Goal: Information Seeking & Learning: Learn about a topic

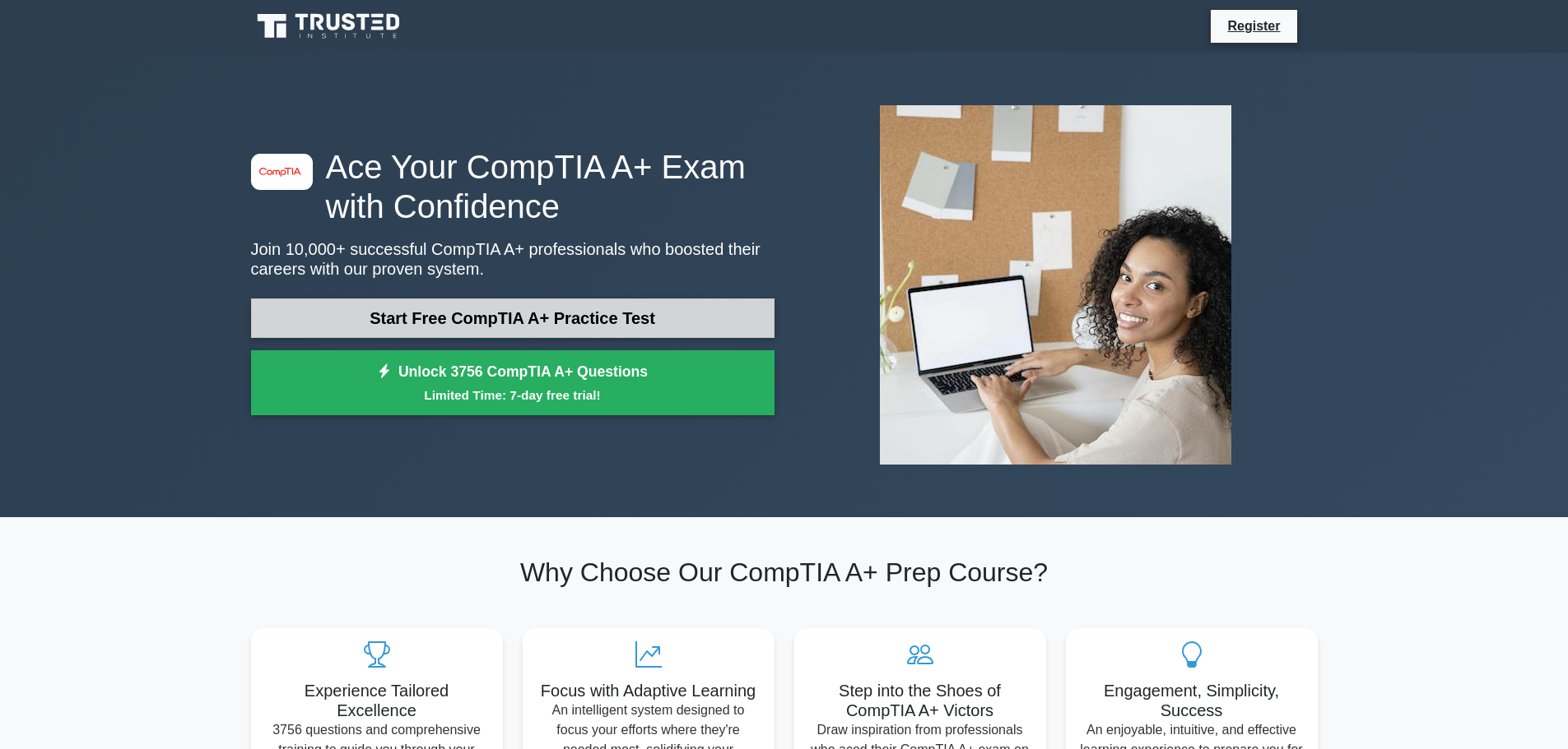
click at [699, 325] on link "Start Free CompTIA A+ Practice Test" at bounding box center [512, 319] width 523 height 40
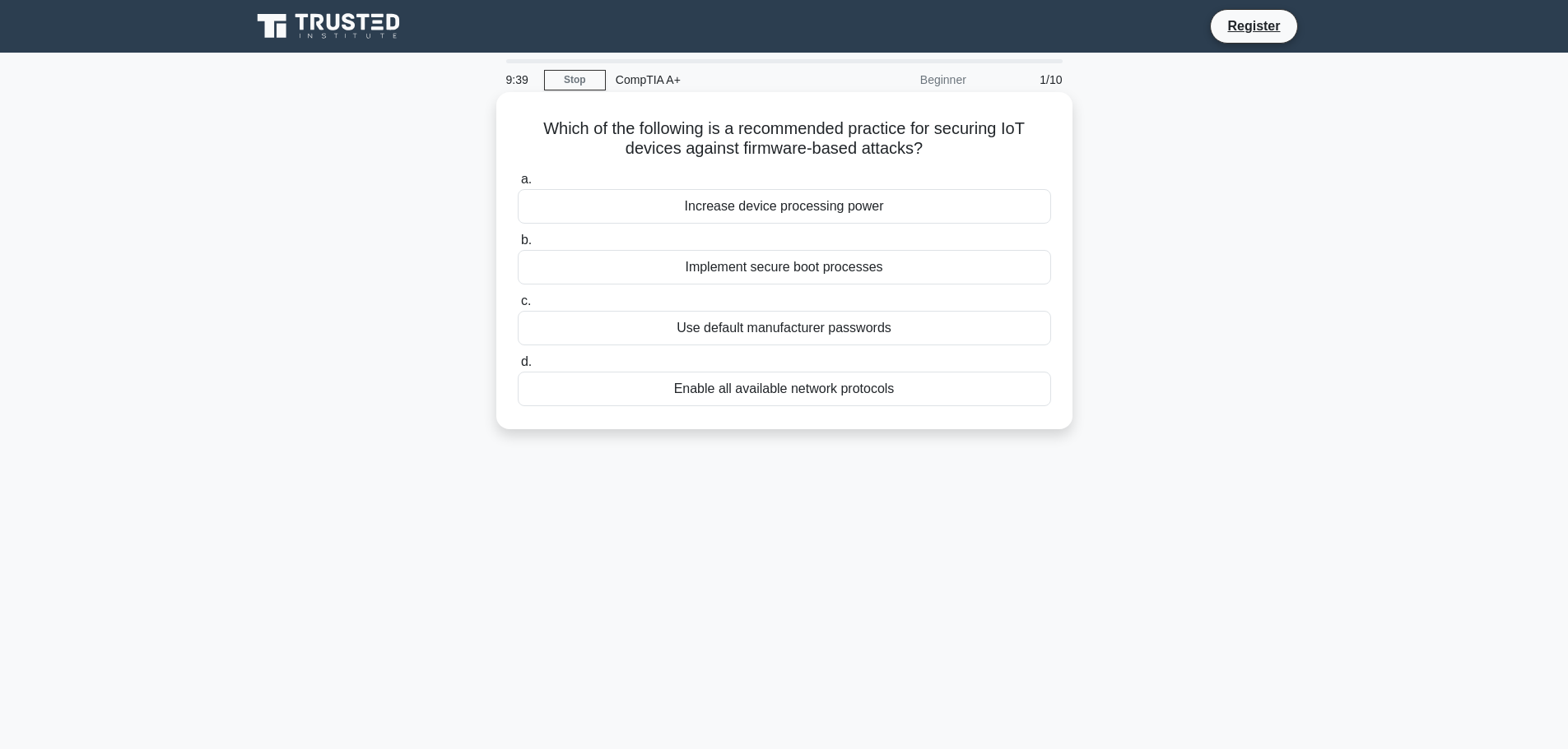
click at [886, 392] on div "Enable all available network protocols" at bounding box center [784, 389] width 534 height 35
click at [518, 368] on input "d. Enable all available network protocols" at bounding box center [518, 361] width 0 height 10
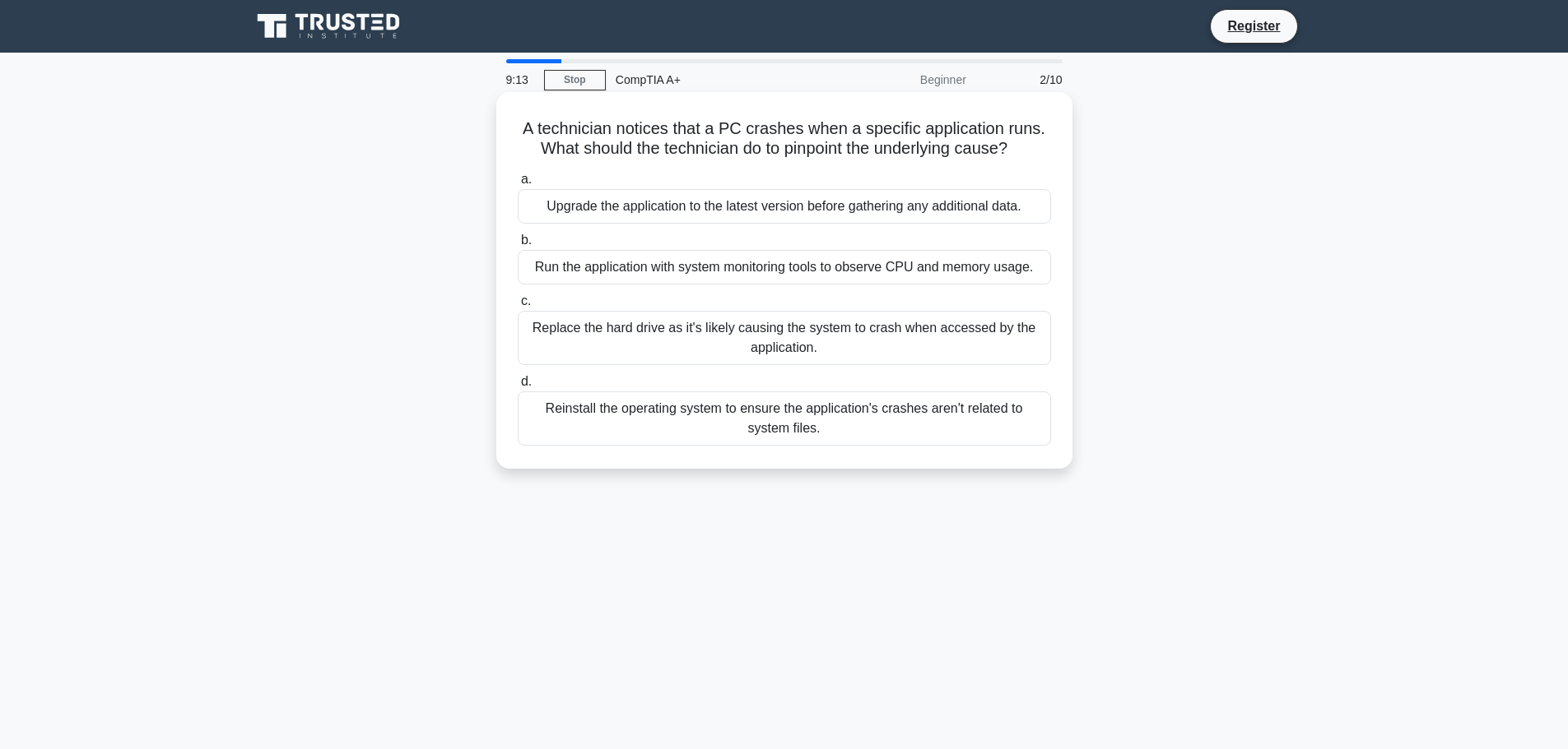
click at [568, 214] on div "Upgrade the application to the latest version before gathering any additional d…" at bounding box center [784, 206] width 534 height 35
click at [518, 185] on input "a. Upgrade the application to the latest version before gathering any additiona…" at bounding box center [518, 179] width 0 height 10
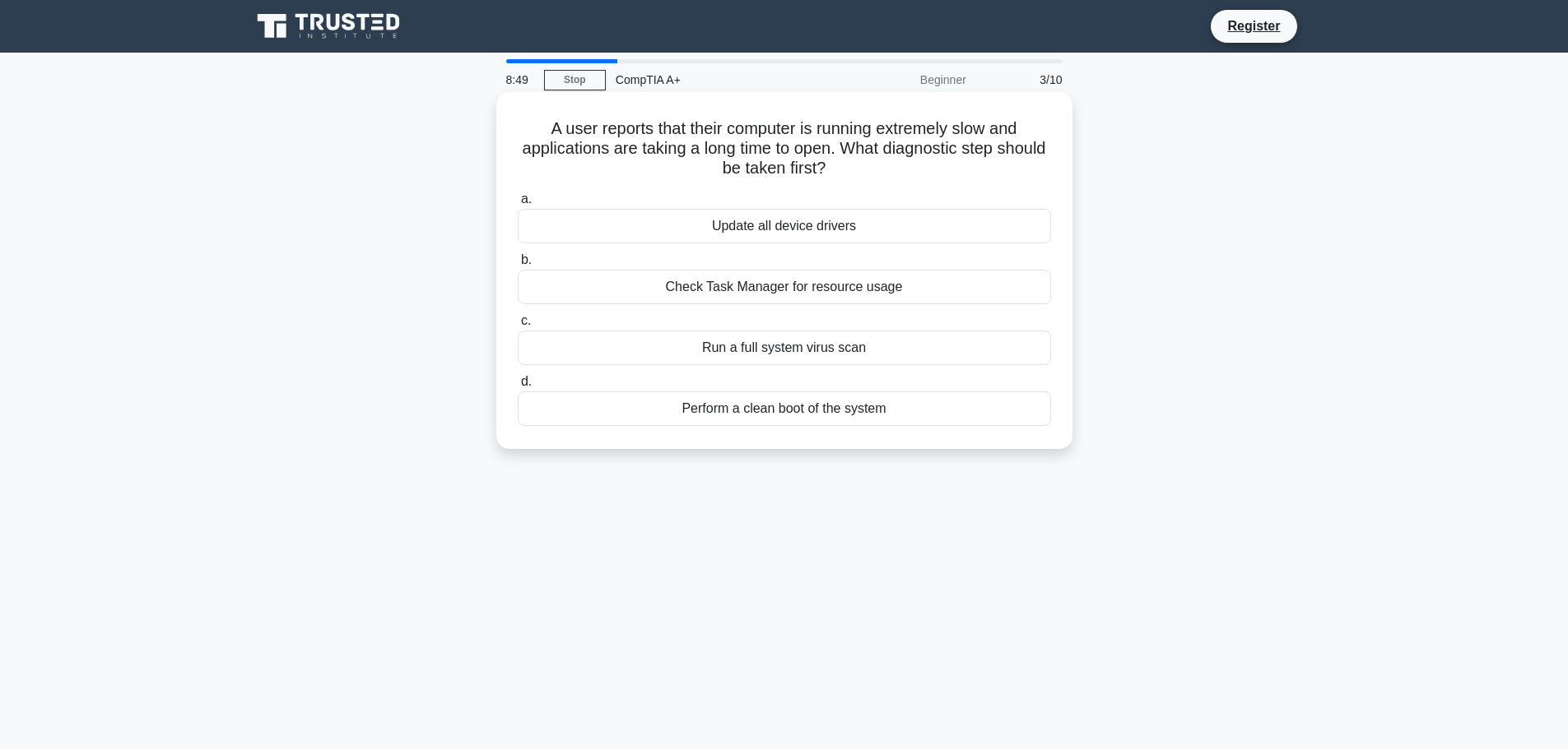
click at [910, 289] on div "Check Task Manager for resource usage" at bounding box center [784, 287] width 534 height 35
click at [518, 266] on input "b. Check Task Manager for resource usage" at bounding box center [518, 260] width 0 height 10
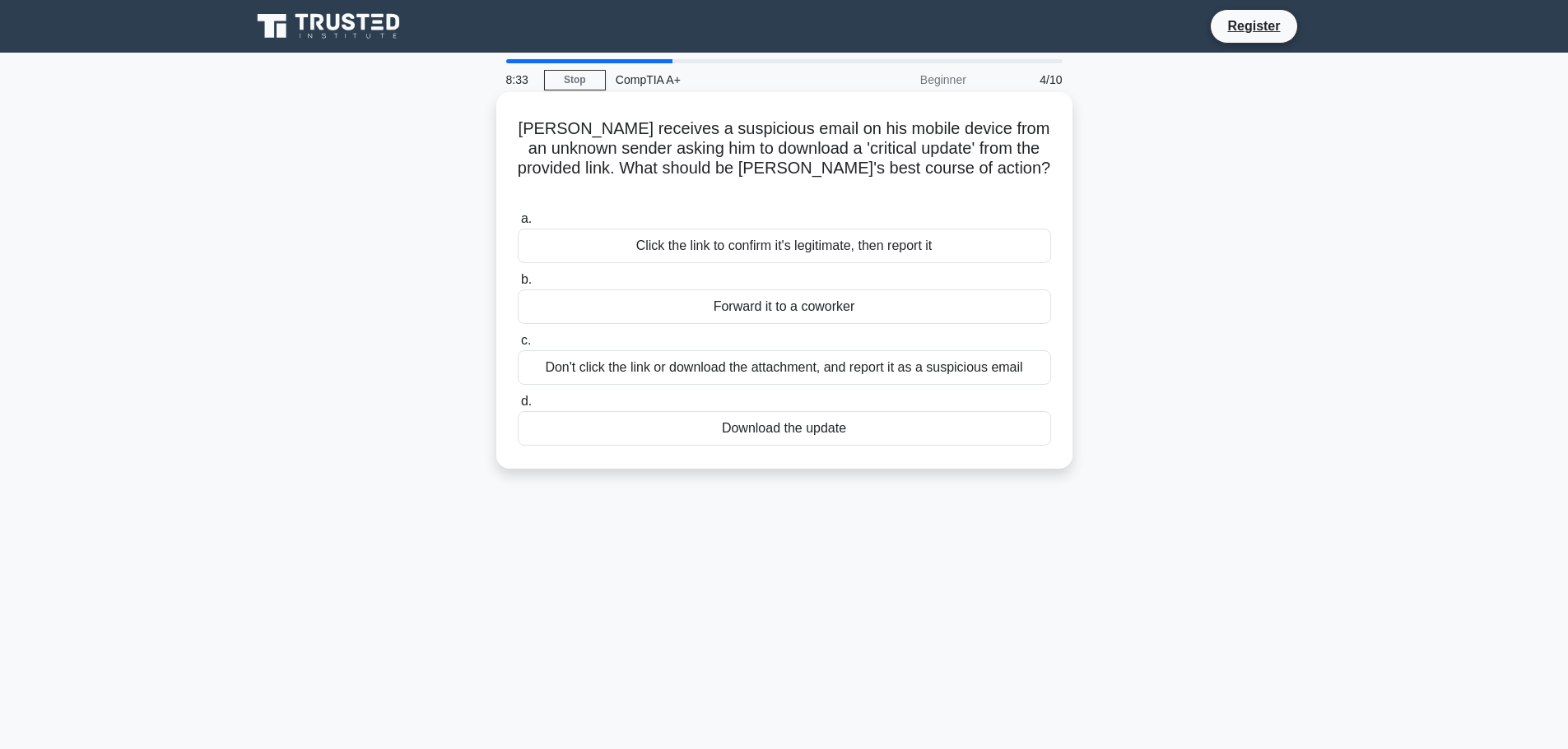
click at [995, 351] on div "Don't click the link or download the attachment, and report it as a suspicious …" at bounding box center [784, 368] width 534 height 35
click at [518, 345] on input "c. Don't click the link or download the attachment, and report it as a suspicio…" at bounding box center [518, 340] width 0 height 10
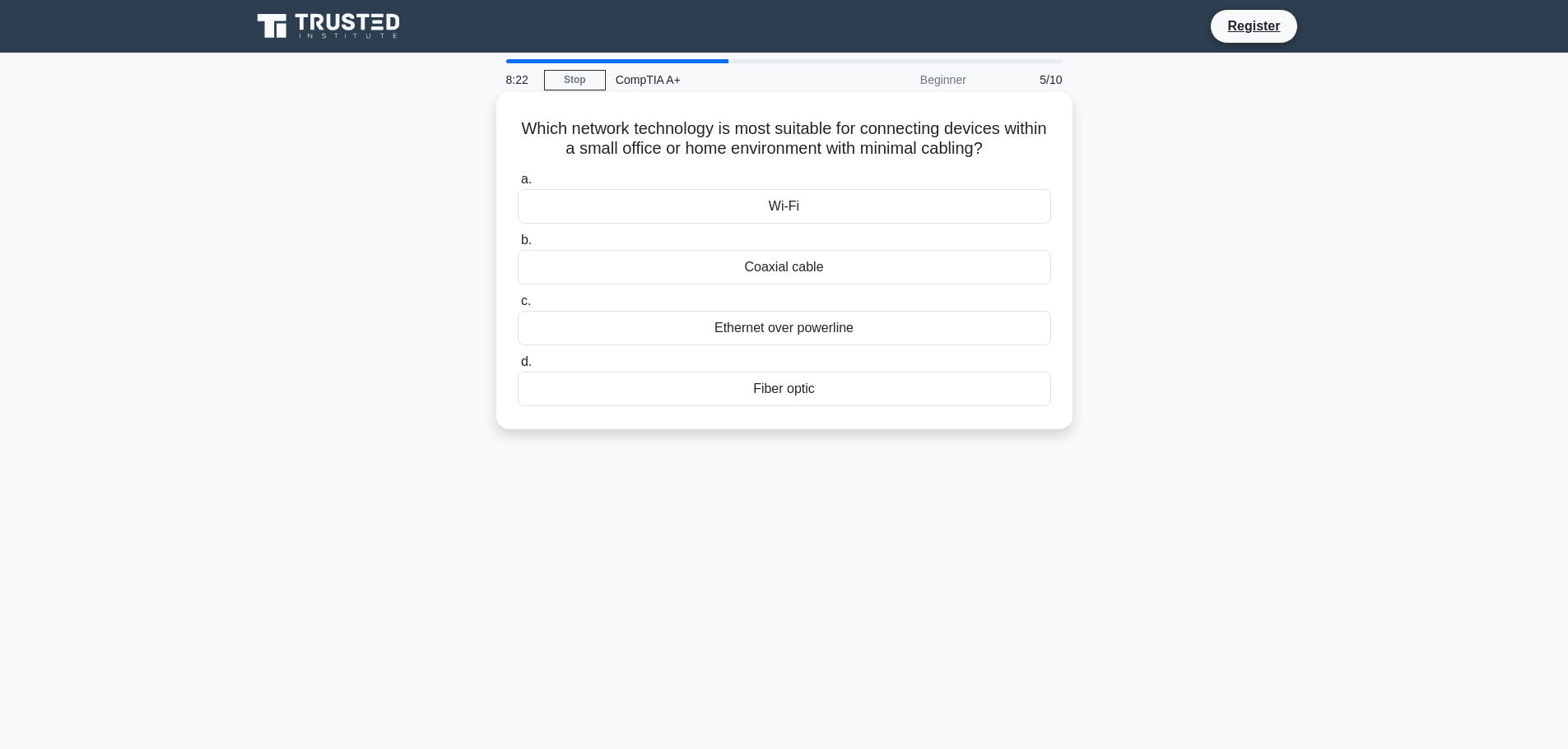
click at [960, 205] on div "Wi-Fi" at bounding box center [784, 206] width 534 height 35
click at [518, 185] on input "a. Wi-Fi" at bounding box center [518, 179] width 0 height 10
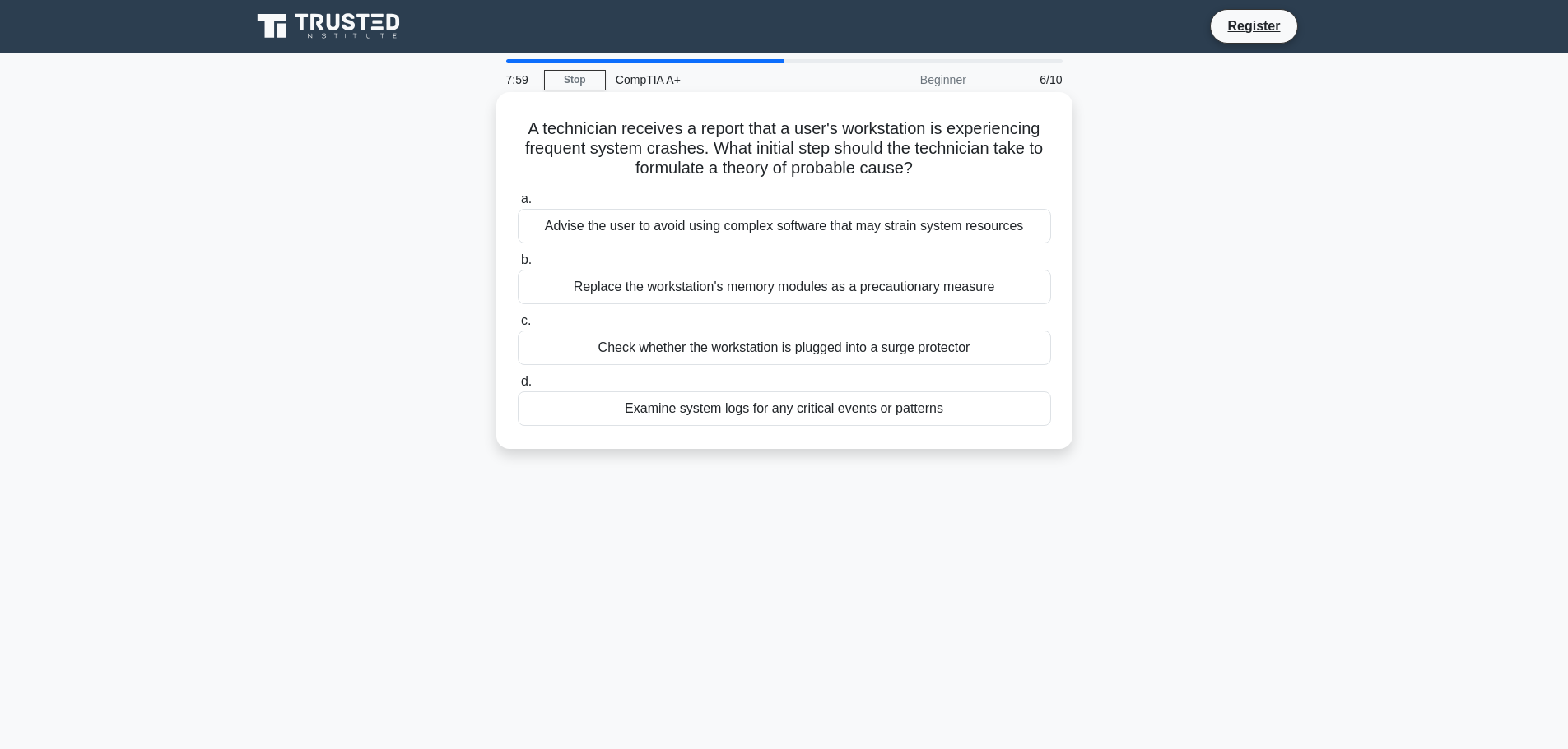
click at [731, 414] on div "Examine system logs for any critical events or patterns" at bounding box center [784, 409] width 534 height 35
click at [518, 388] on input "d. Examine system logs for any critical events or patterns" at bounding box center [518, 381] width 0 height 10
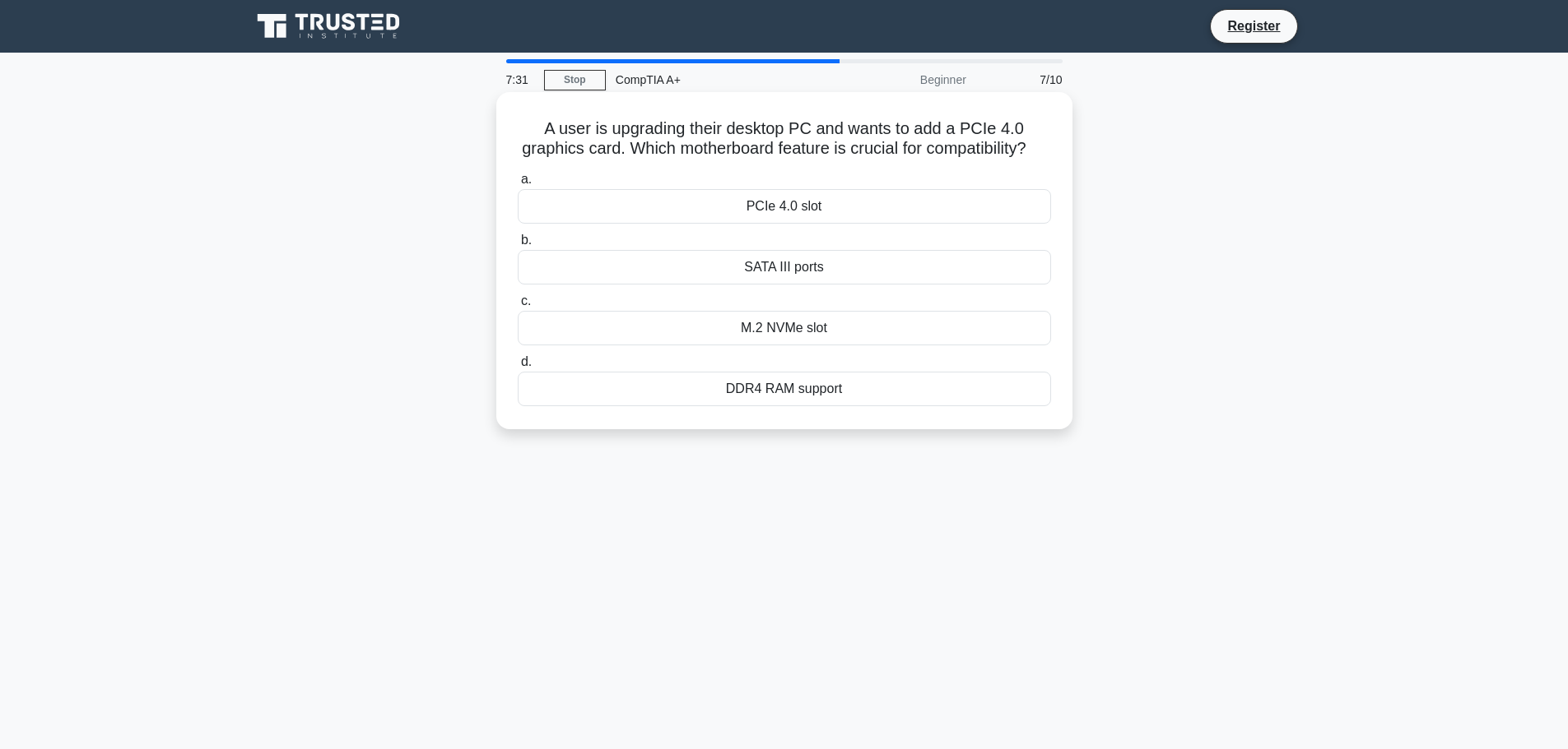
click at [890, 407] on div "DDR4 RAM support" at bounding box center [784, 389] width 534 height 35
click at [518, 368] on input "d. DDR4 RAM support" at bounding box center [518, 361] width 0 height 10
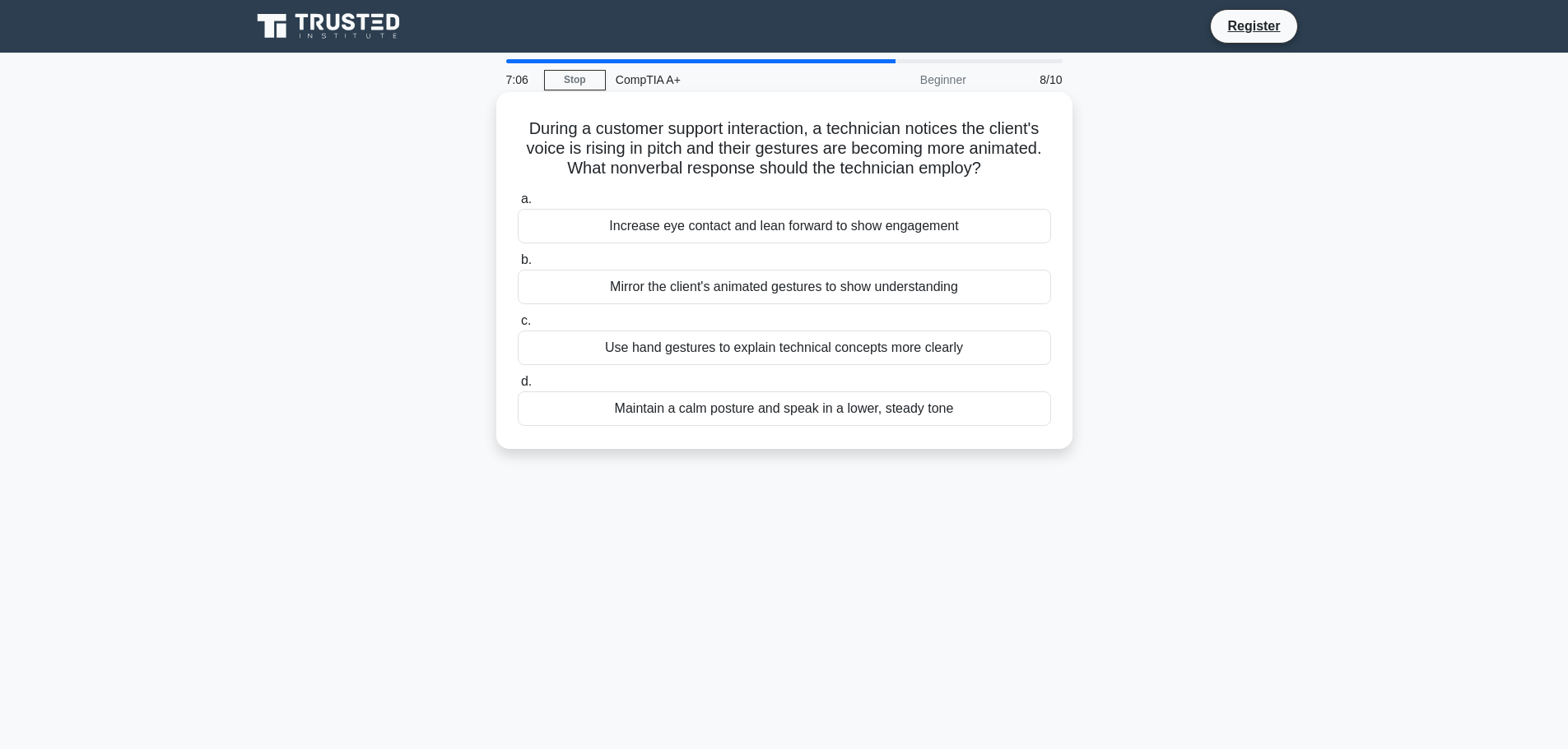
click at [951, 416] on div "Maintain a calm posture and speak in a lower, steady tone" at bounding box center [784, 409] width 534 height 35
click at [518, 388] on input "d. Maintain a calm posture and speak in a lower, steady tone" at bounding box center [518, 381] width 0 height 10
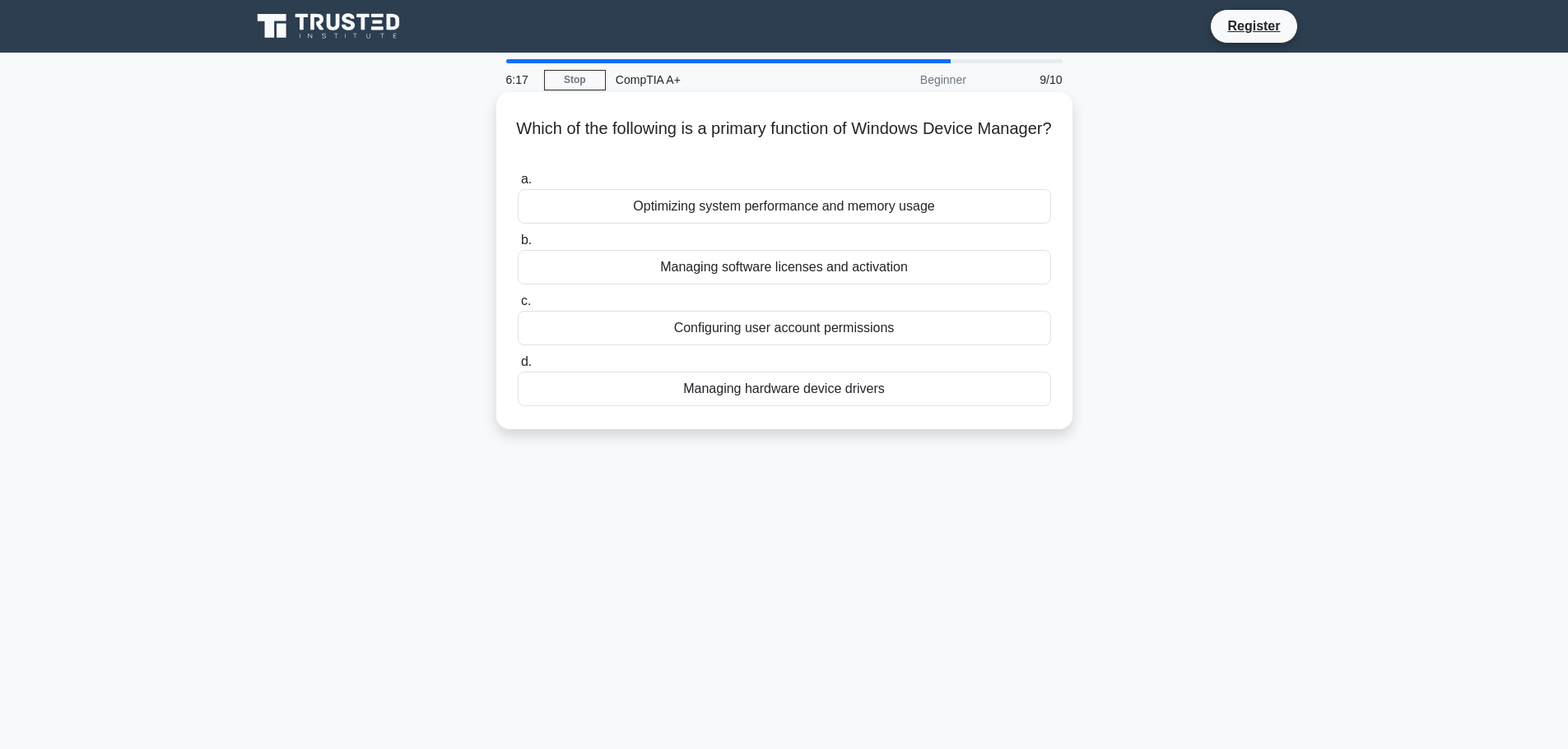
click at [1001, 269] on div "Managing software licenses and activation" at bounding box center [784, 267] width 534 height 35
click at [518, 246] on input "b. Managing software licenses and activation" at bounding box center [518, 240] width 0 height 10
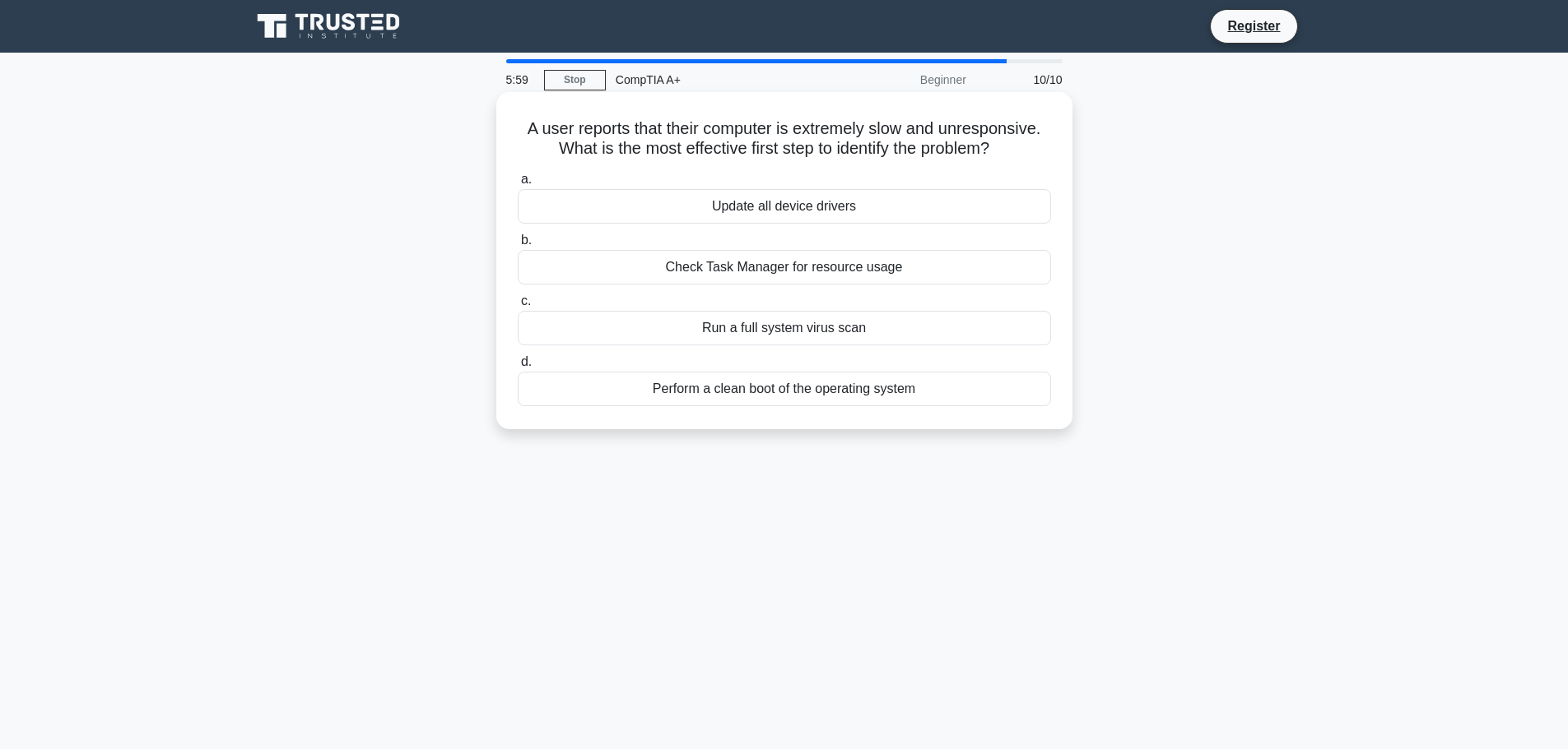
click at [855, 270] on div "Check Task Manager for resource usage" at bounding box center [784, 267] width 534 height 35
click at [518, 246] on input "b. Check Task Manager for resource usage" at bounding box center [518, 240] width 0 height 10
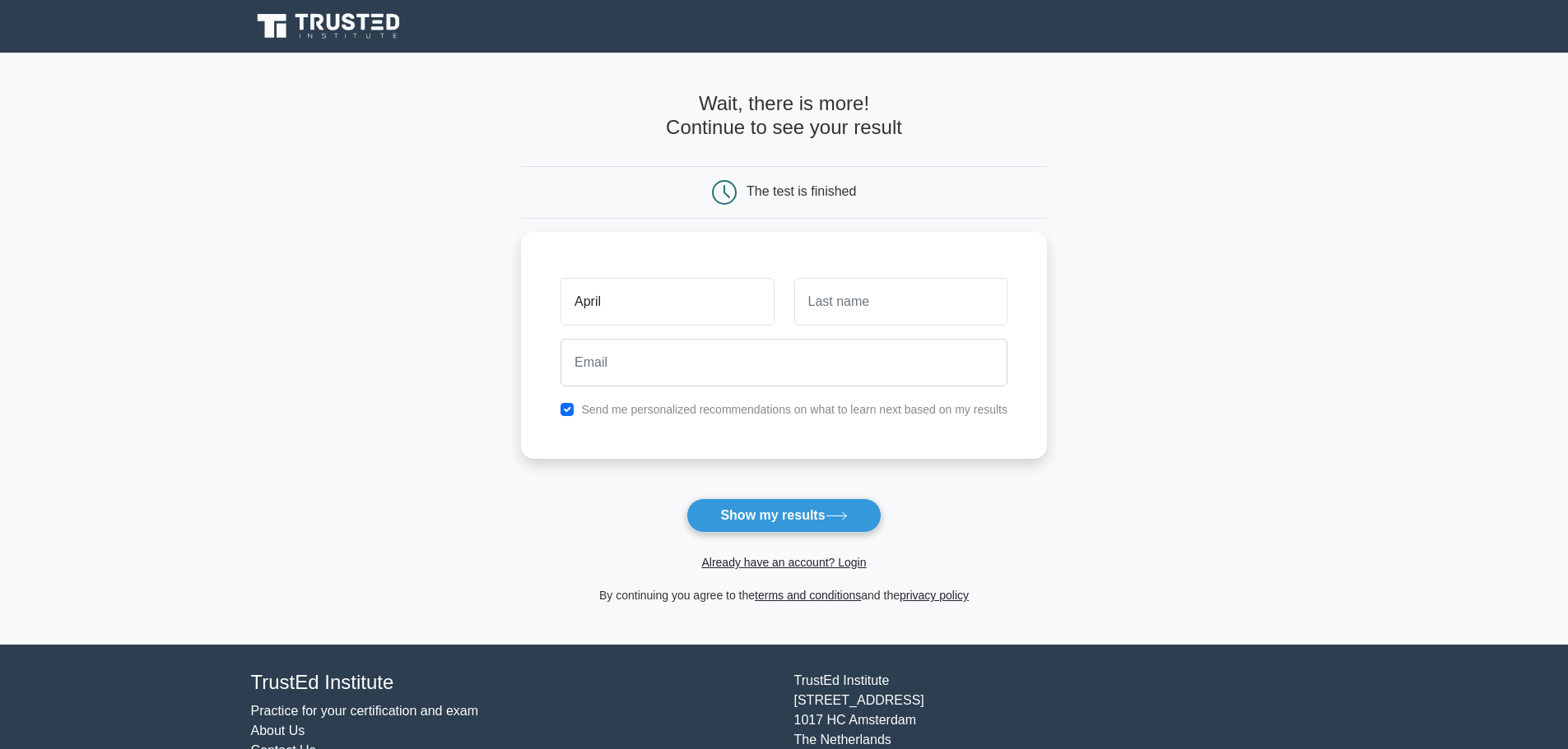
type input "April"
type input "[PERSON_NAME]"
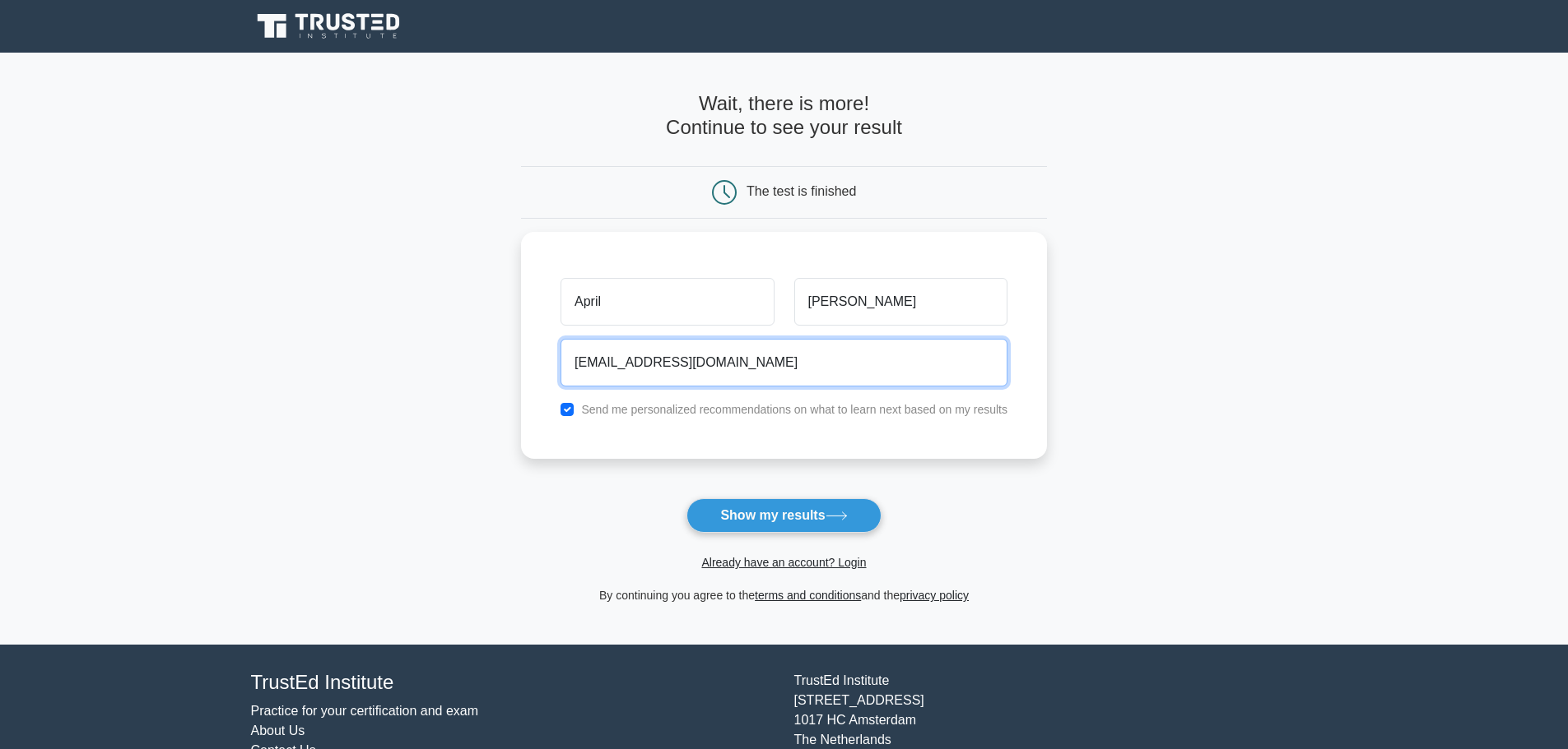
type input "[EMAIL_ADDRESS][DOMAIN_NAME]"
click at [686, 498] on button "Show my results" at bounding box center [783, 515] width 194 height 35
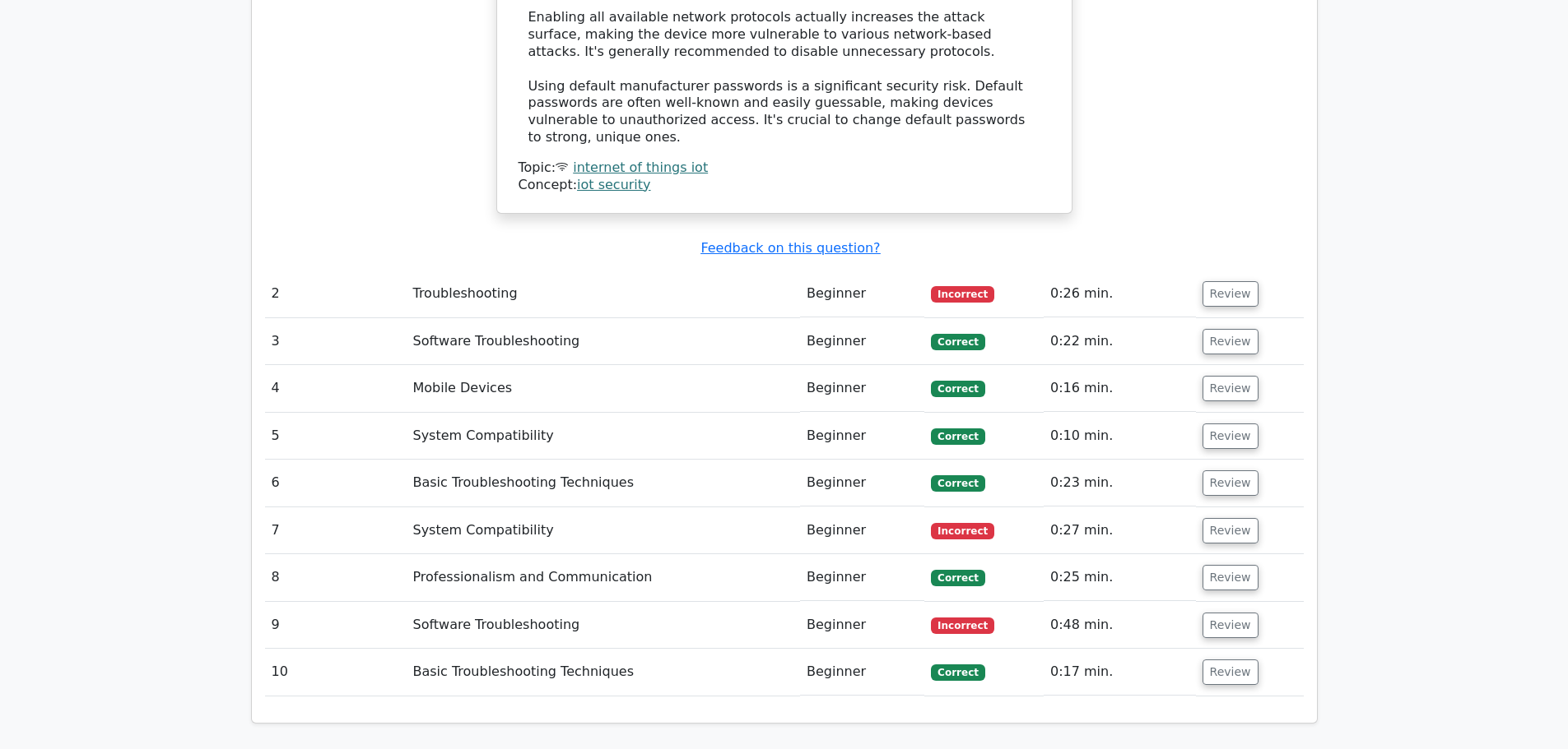
scroll to position [2057, 0]
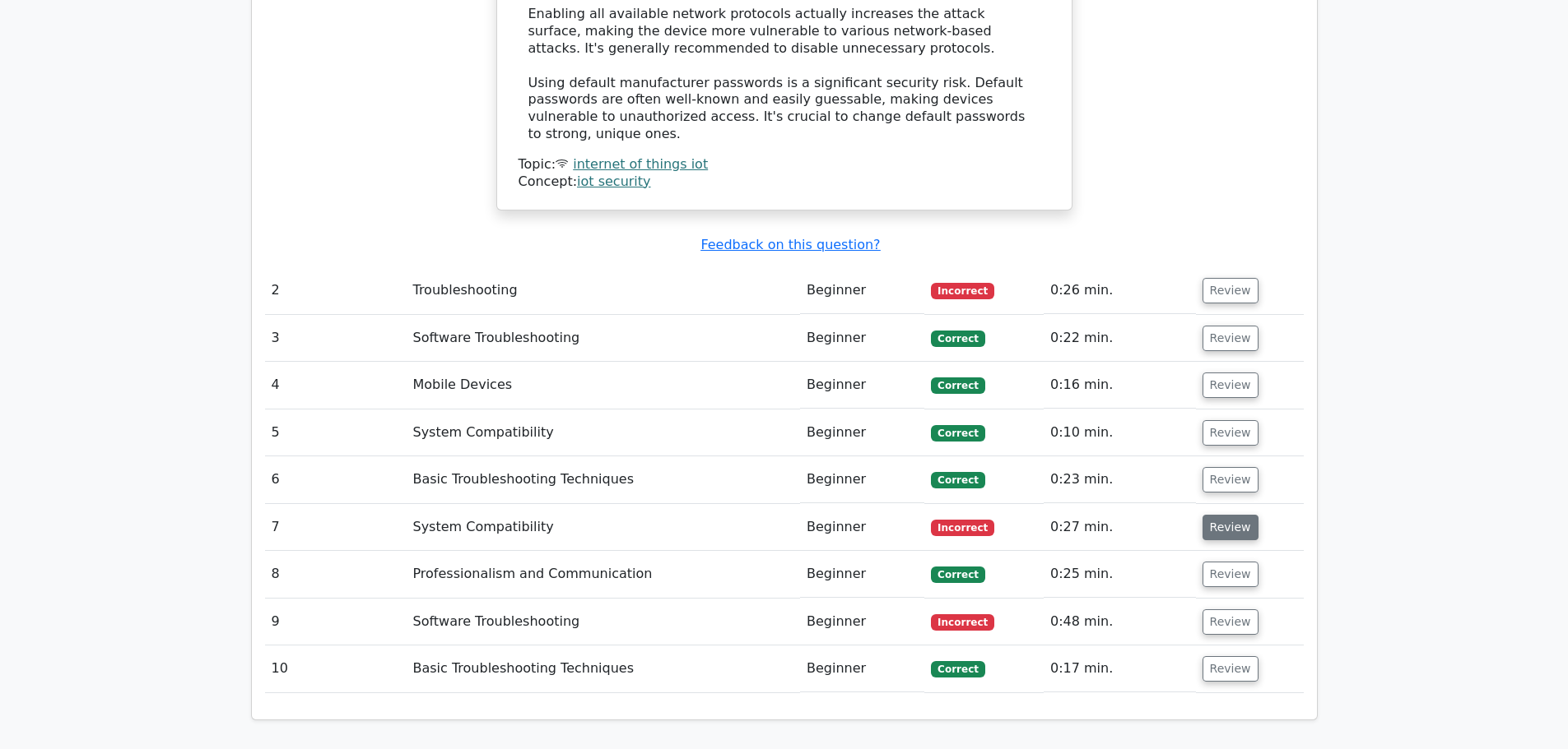
click at [1225, 515] on button "Review" at bounding box center [1230, 528] width 56 height 26
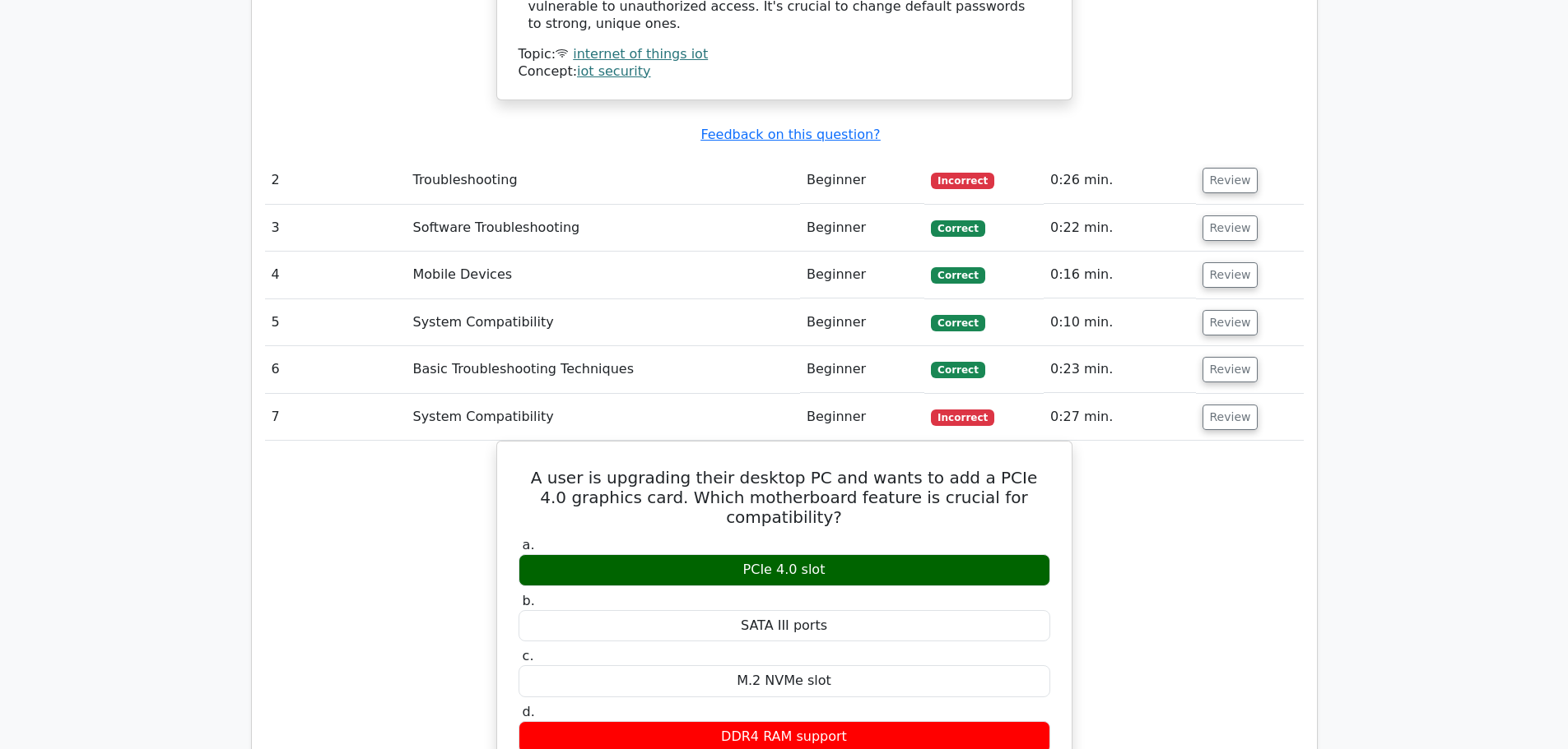
scroll to position [2139, 0]
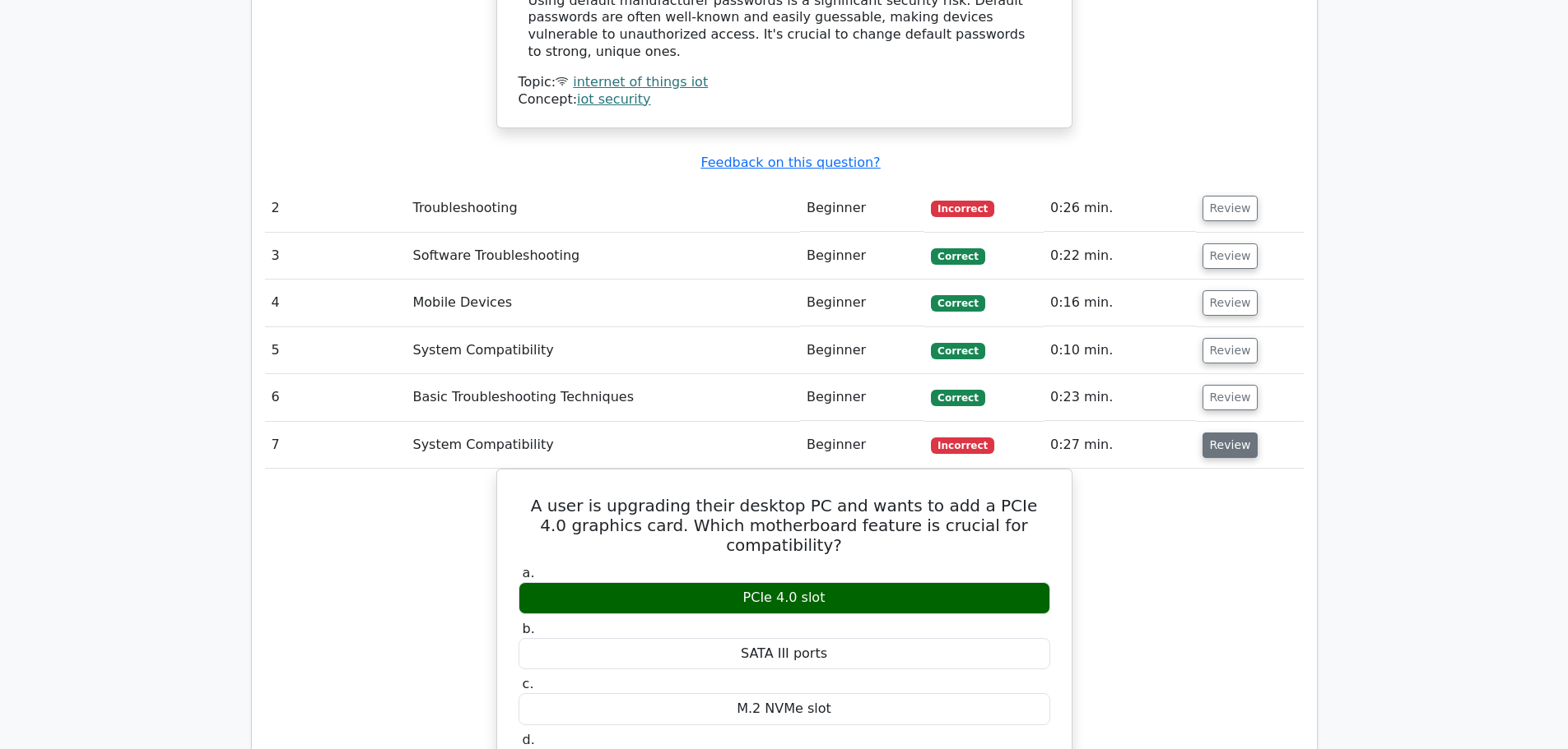
click at [1219, 433] on button "Review" at bounding box center [1230, 445] width 56 height 26
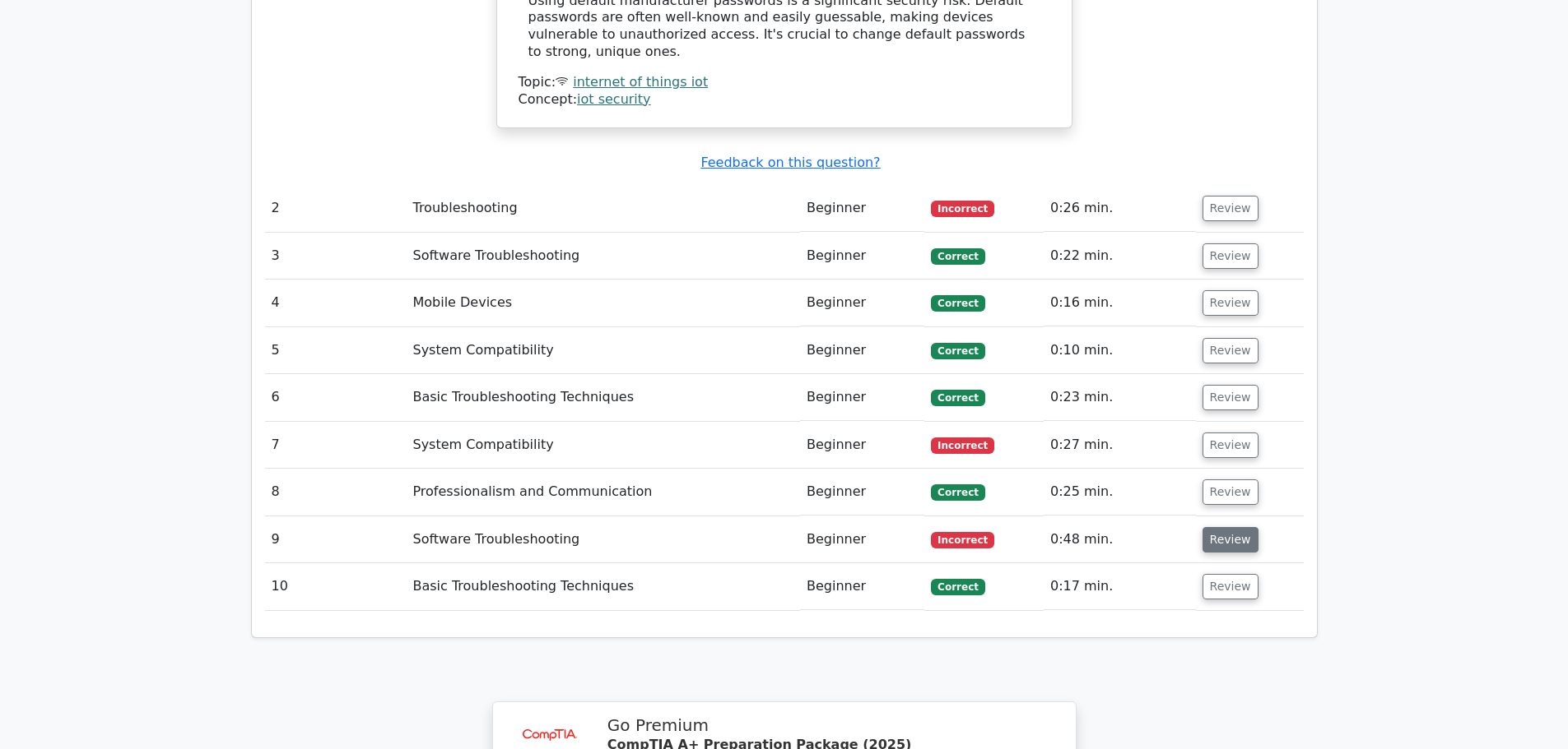
click at [1225, 528] on button "Review" at bounding box center [1230, 540] width 56 height 26
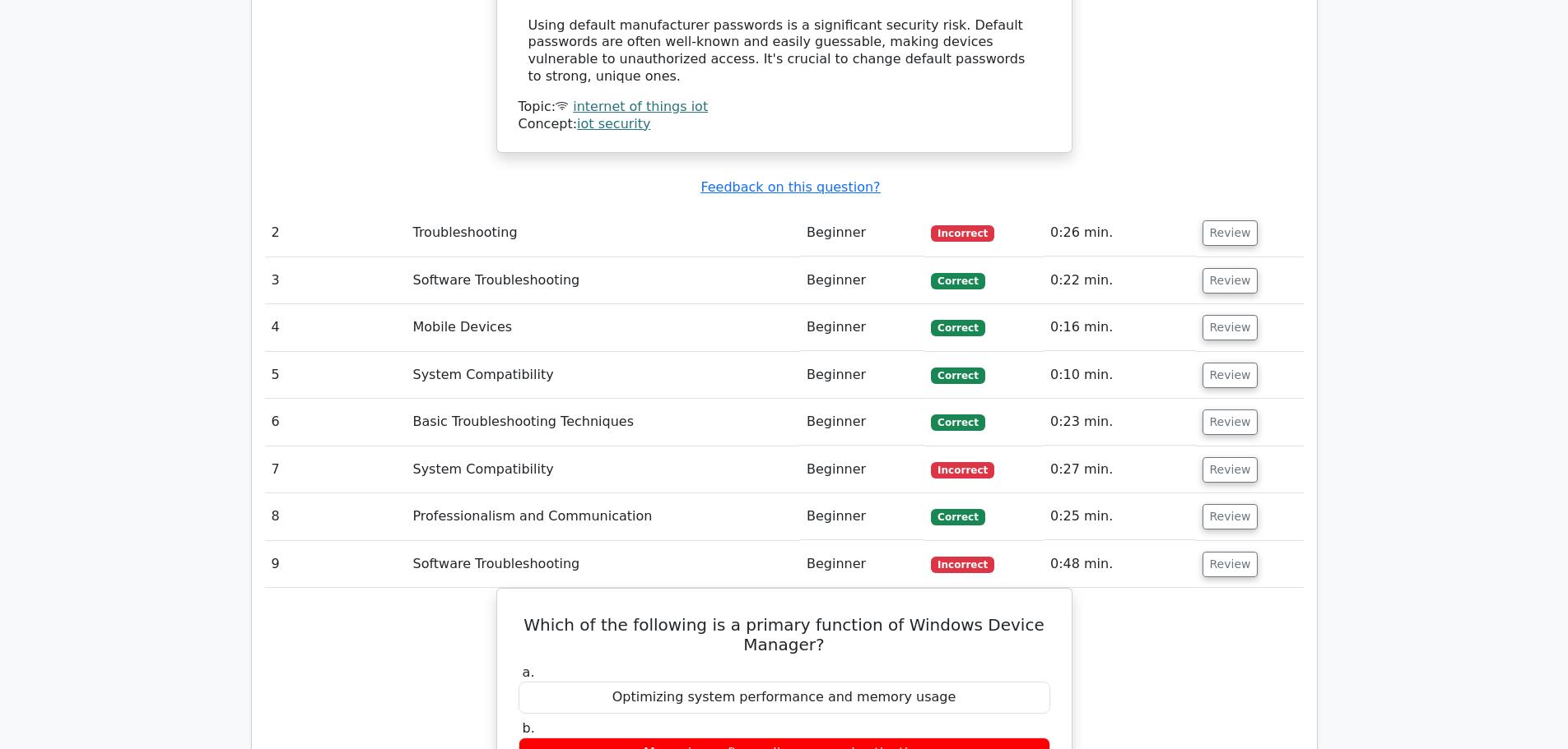
scroll to position [2057, 0]
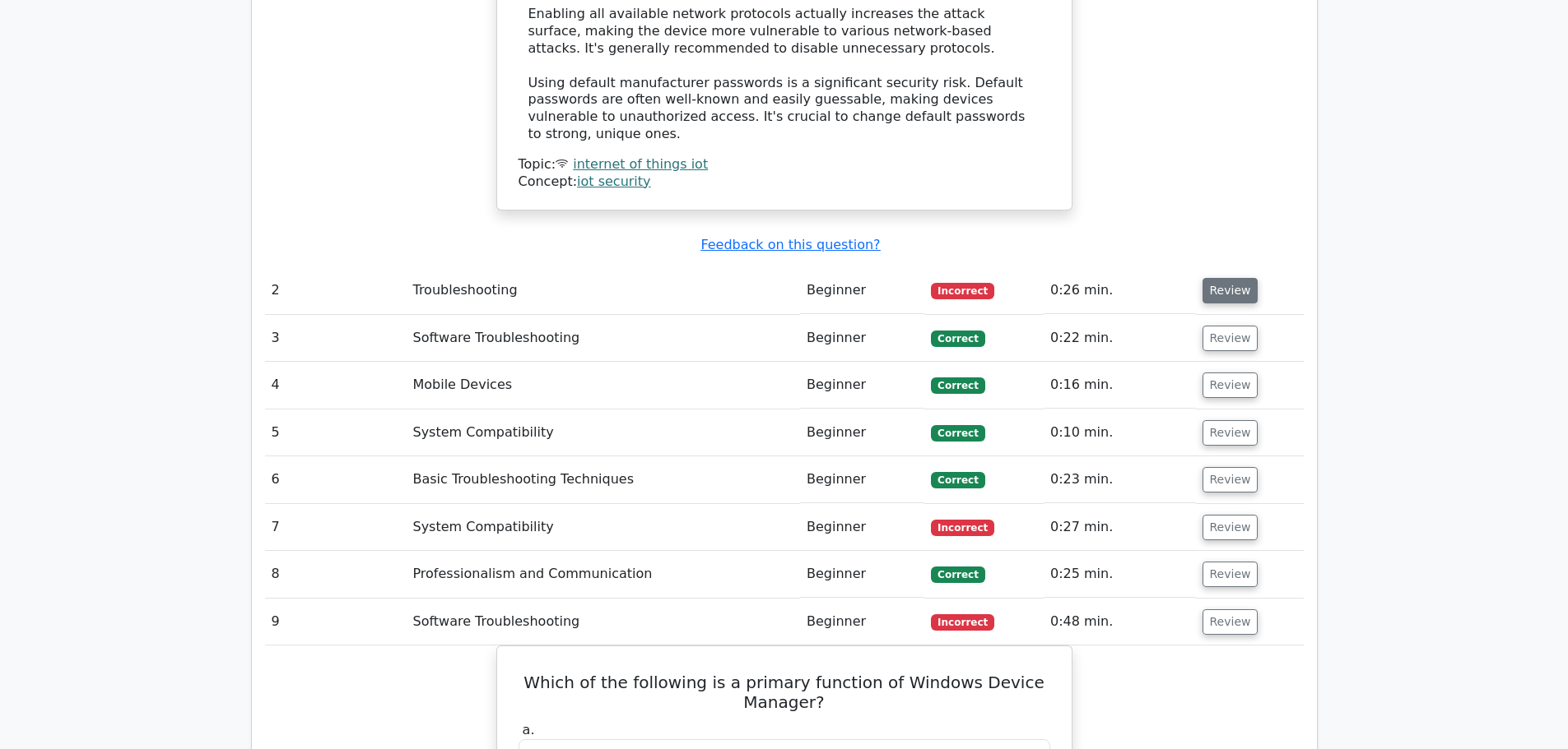
click at [1224, 278] on button "Review" at bounding box center [1230, 290] width 56 height 26
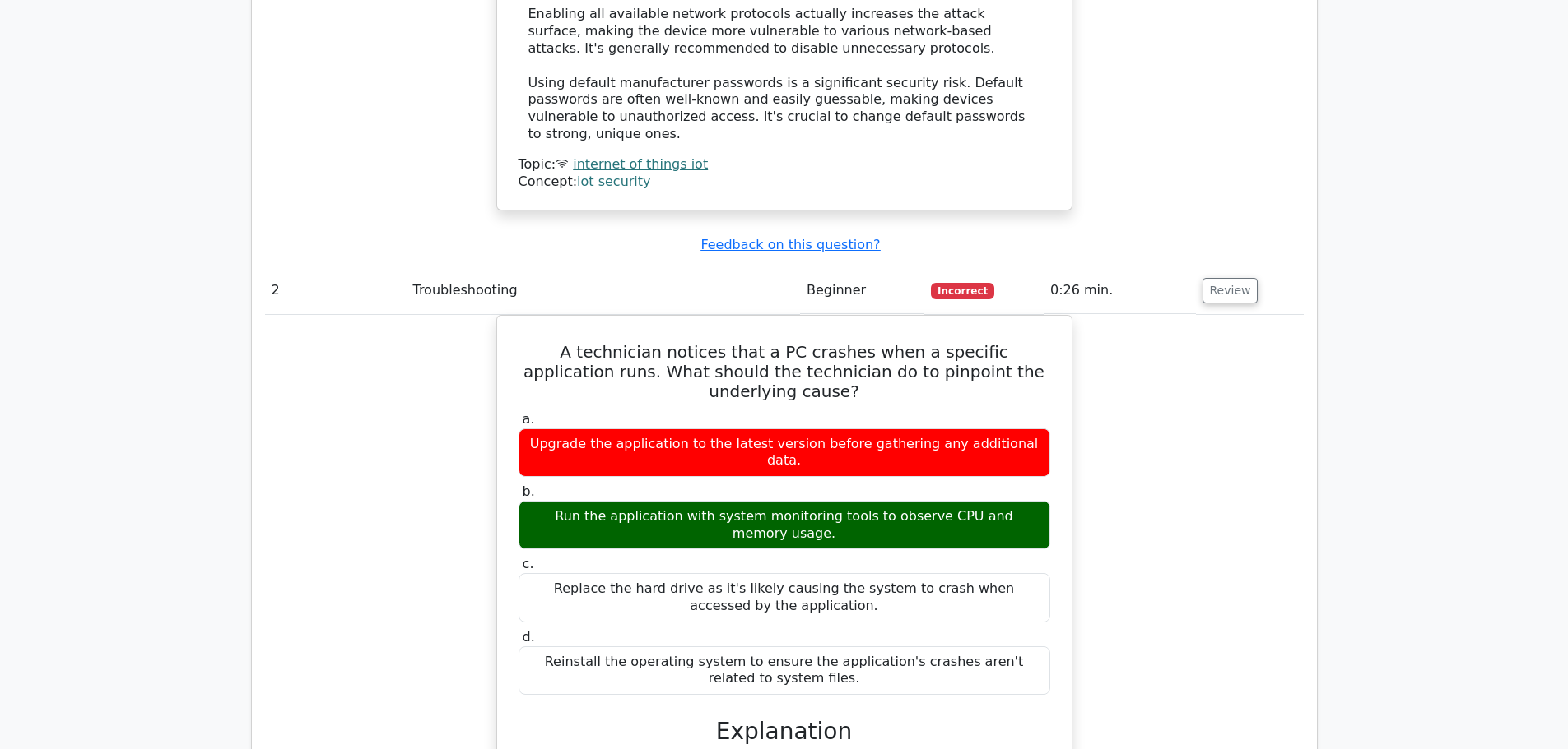
click at [1138, 350] on div "A technician notices that a PC crashes when a specific application runs. What s…" at bounding box center [784, 718] width 1039 height 806
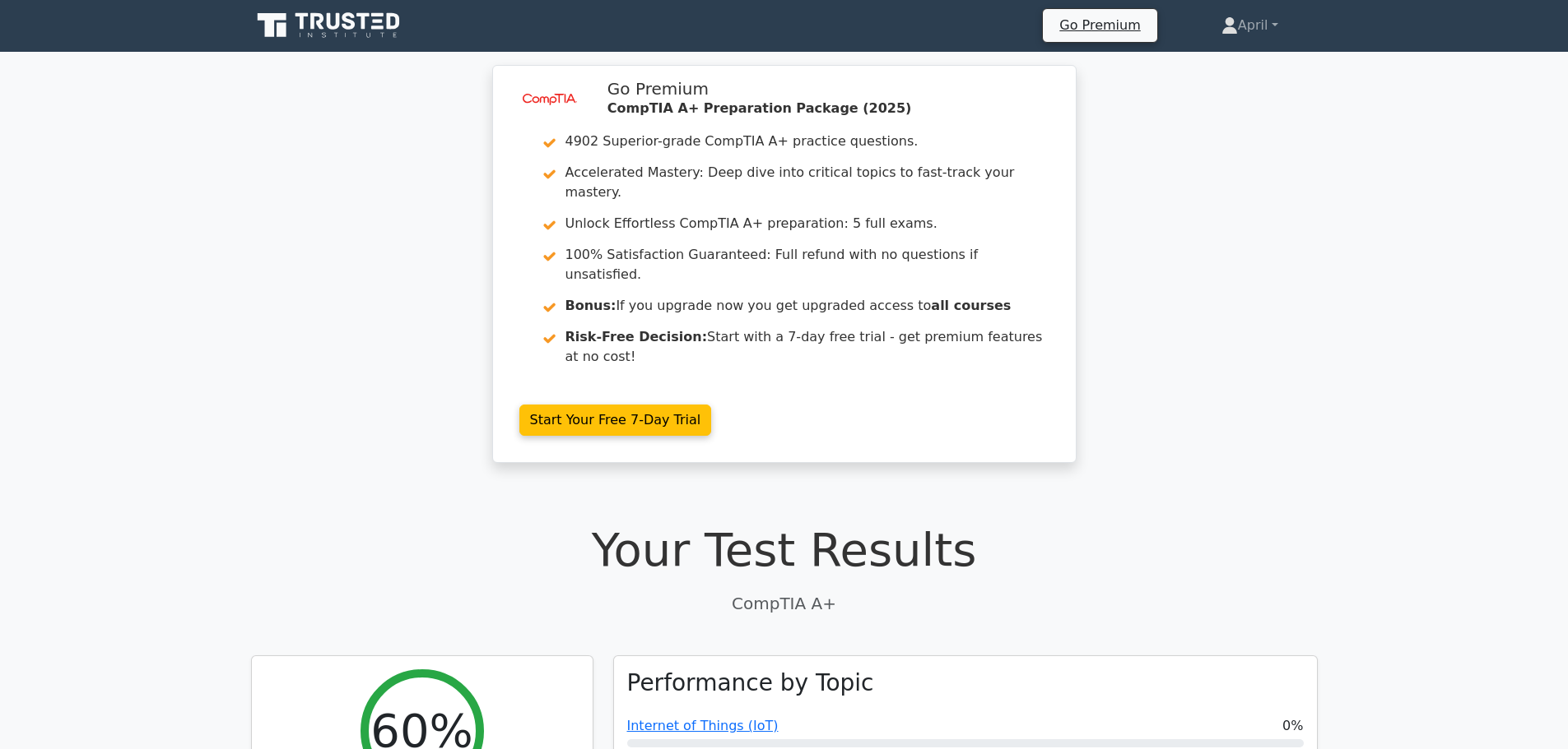
scroll to position [0, 0]
